Goal: Check status: Check status

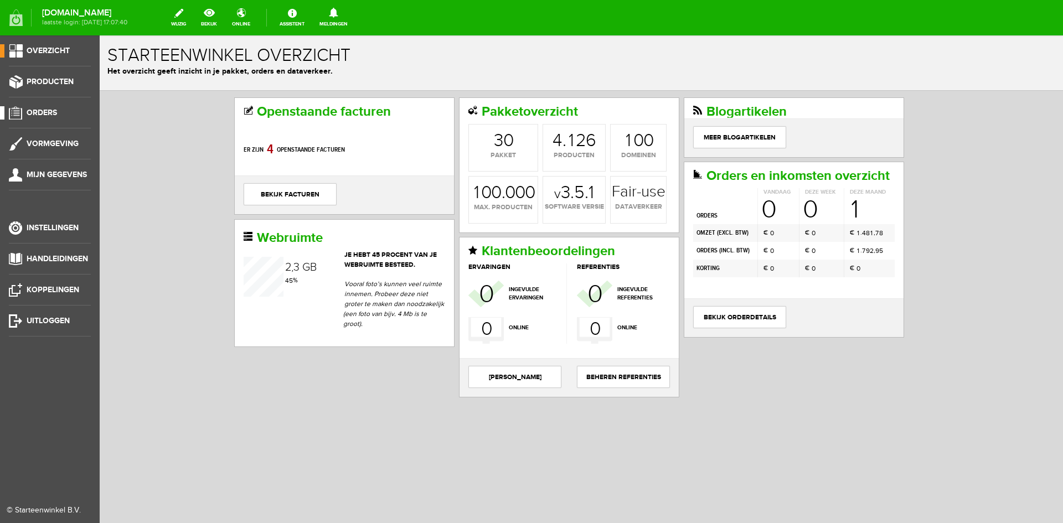
click at [49, 110] on span "Orders" at bounding box center [42, 112] width 30 height 9
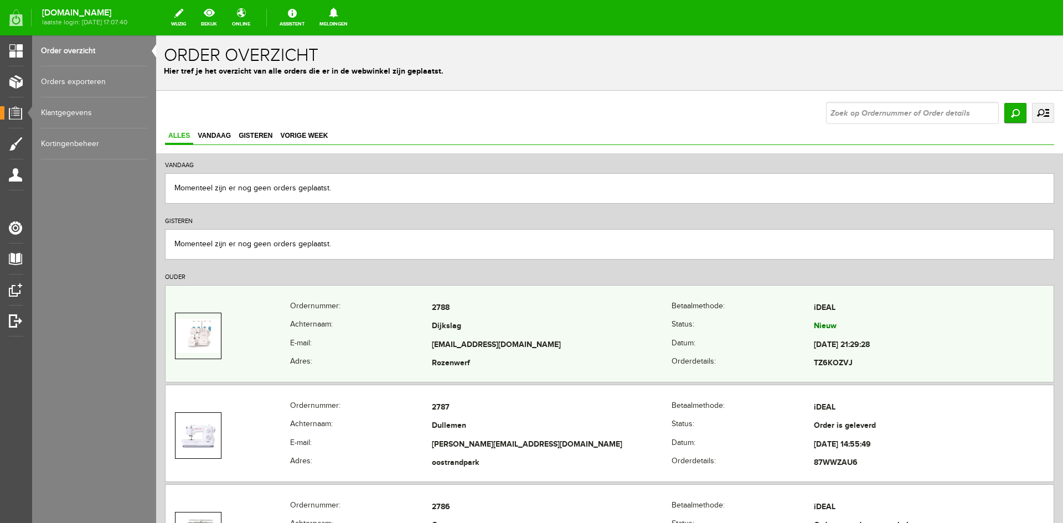
click at [548, 315] on td "2788" at bounding box center [552, 308] width 240 height 19
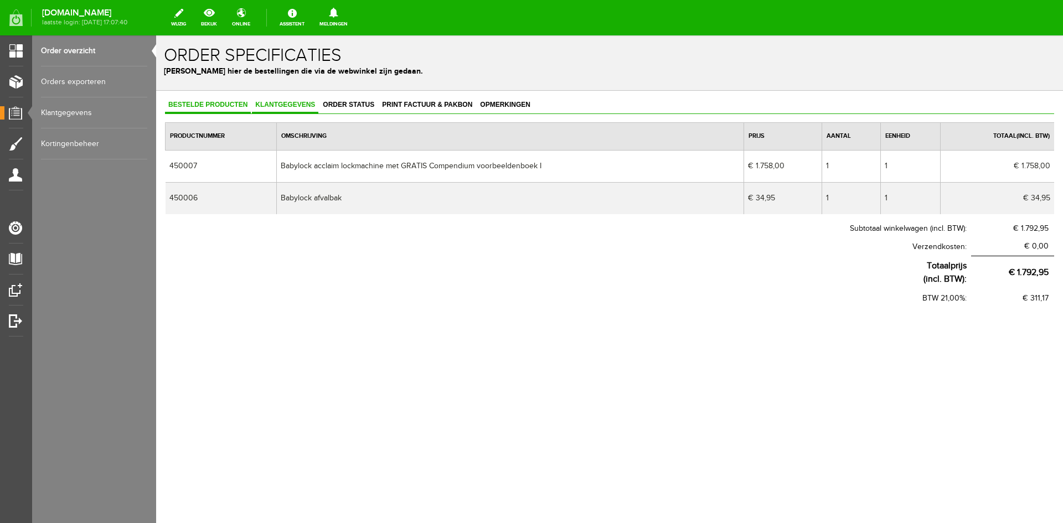
click at [286, 103] on span "Klantgegevens" at bounding box center [285, 105] width 66 height 8
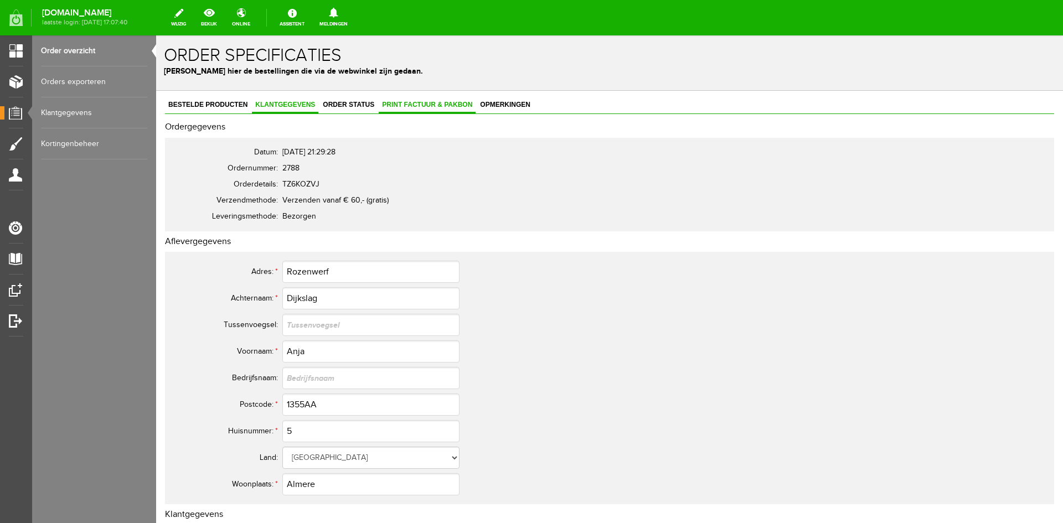
click at [405, 101] on span "Print factuur & pakbon" at bounding box center [427, 105] width 97 height 8
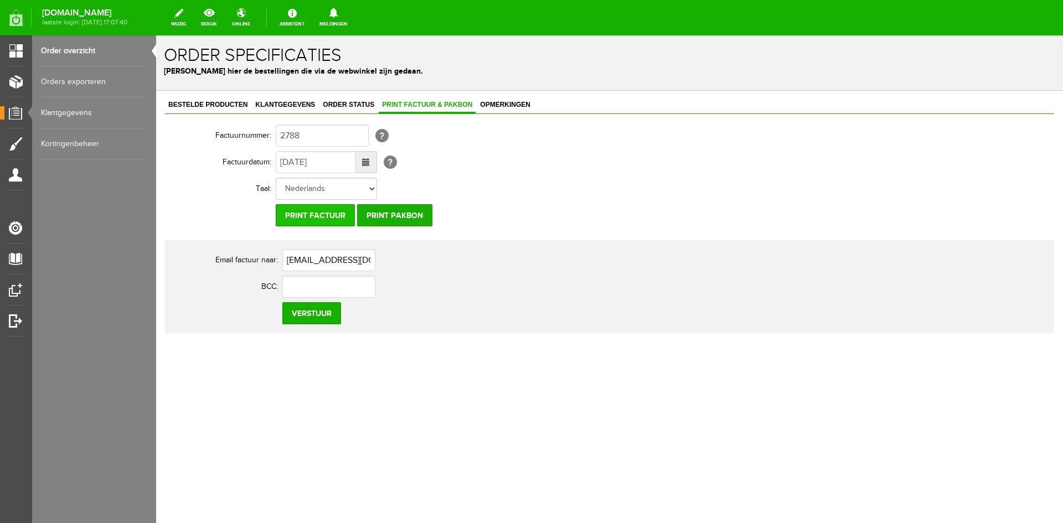
click at [308, 209] on input "Print factuur" at bounding box center [315, 215] width 79 height 22
click at [268, 99] on link "Klantgegevens" at bounding box center [285, 105] width 66 height 16
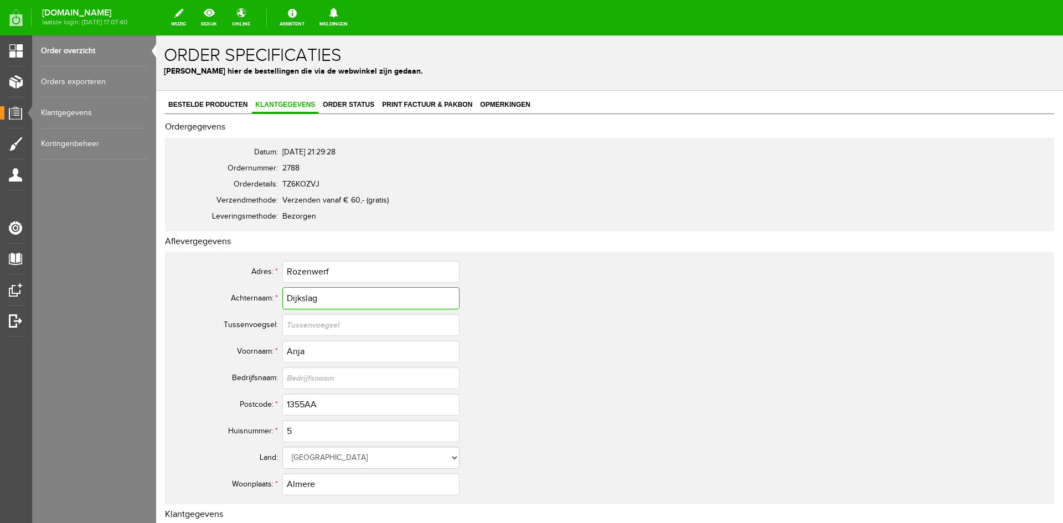
drag, startPoint x: 329, startPoint y: 296, endPoint x: 274, endPoint y: 297, distance: 55.4
click at [274, 297] on tr "Achternaam: * Dijkslag" at bounding box center [437, 298] width 531 height 27
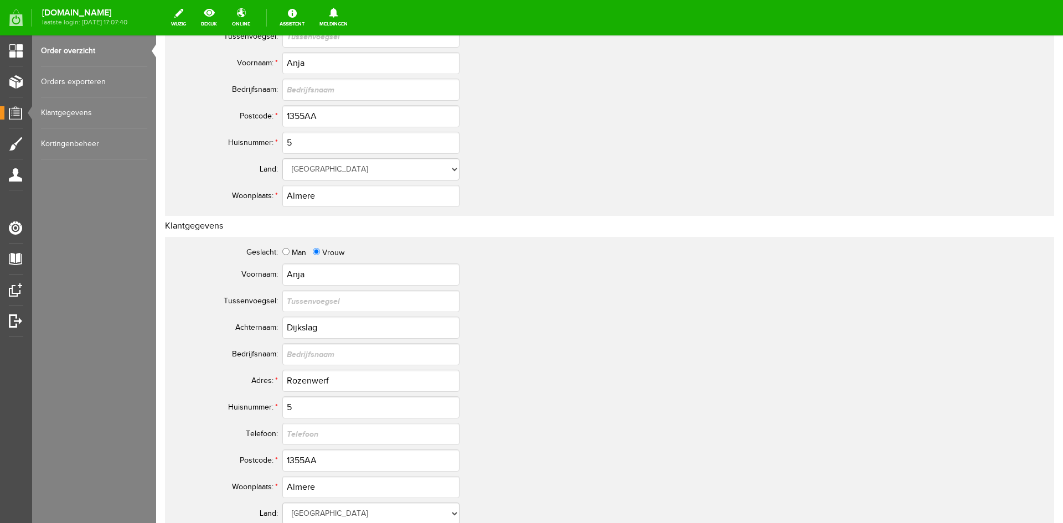
scroll to position [39, 0]
